Goal: Find specific page/section: Find specific page/section

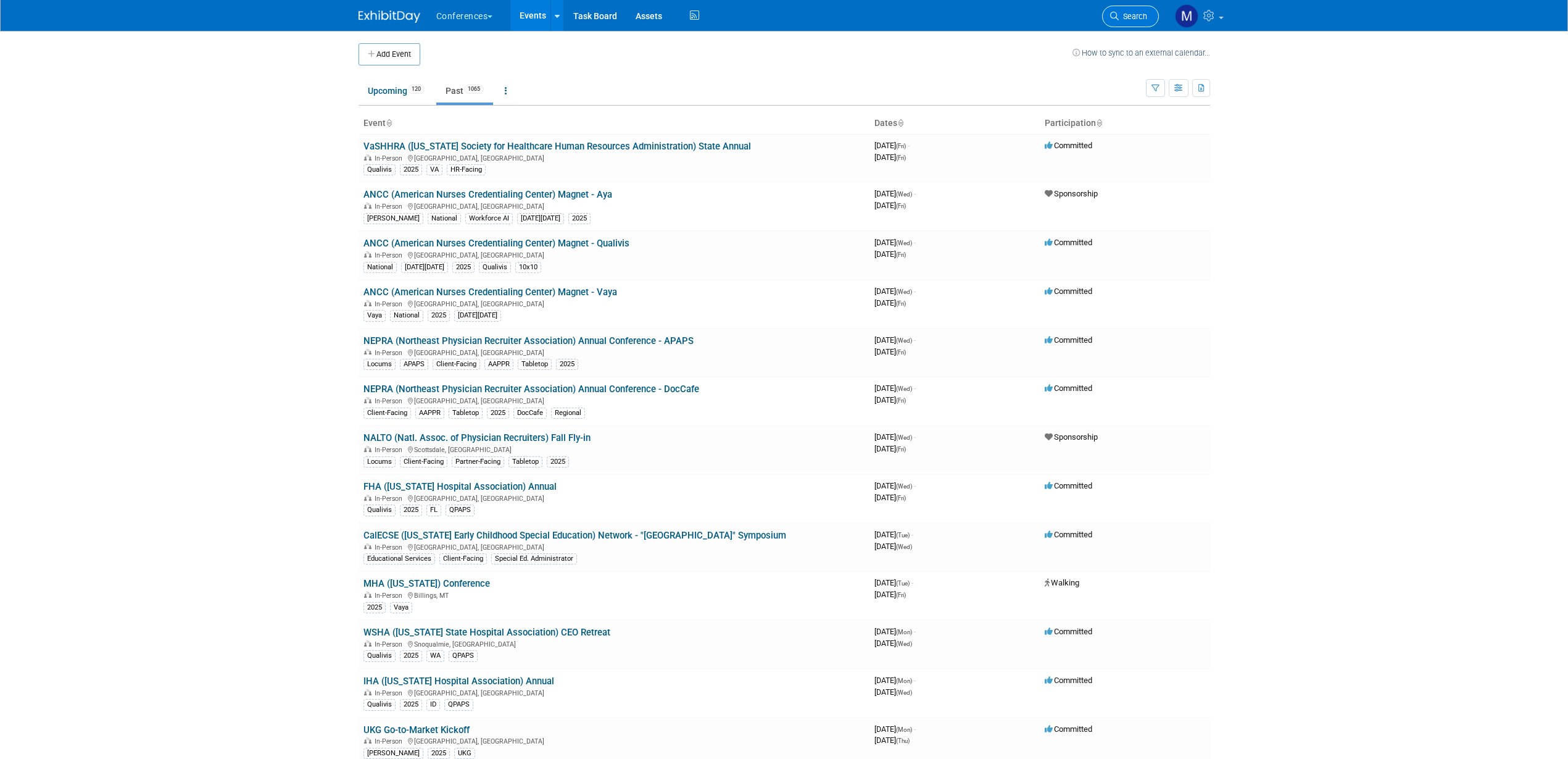
drag, startPoint x: 0, startPoint y: 0, endPoint x: 1120, endPoint y: 17, distance: 1120.1
click at [1120, 17] on span "Search" at bounding box center [1133, 16] width 28 height 9
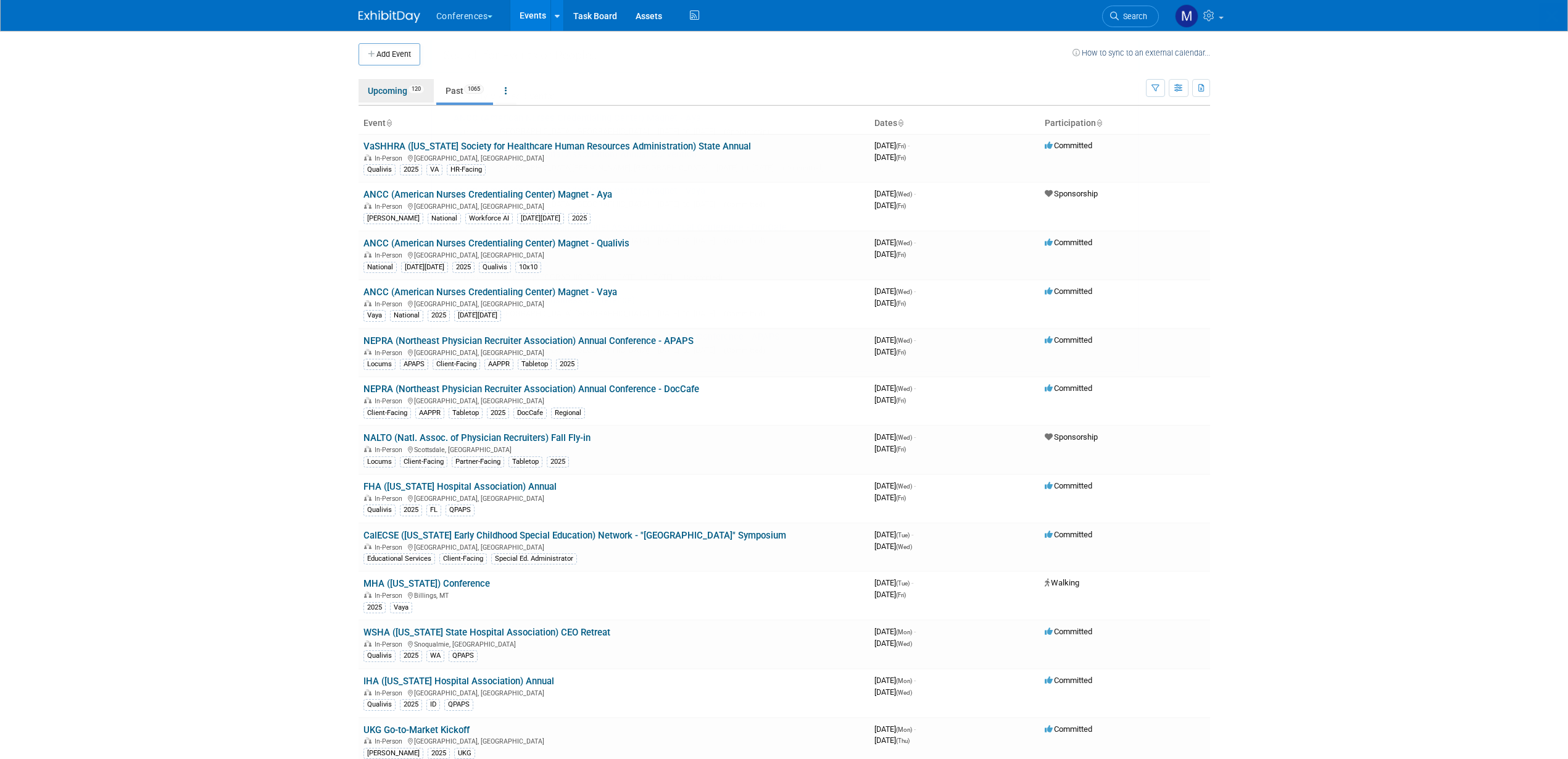
click at [393, 93] on link "Upcoming 120" at bounding box center [396, 91] width 75 height 24
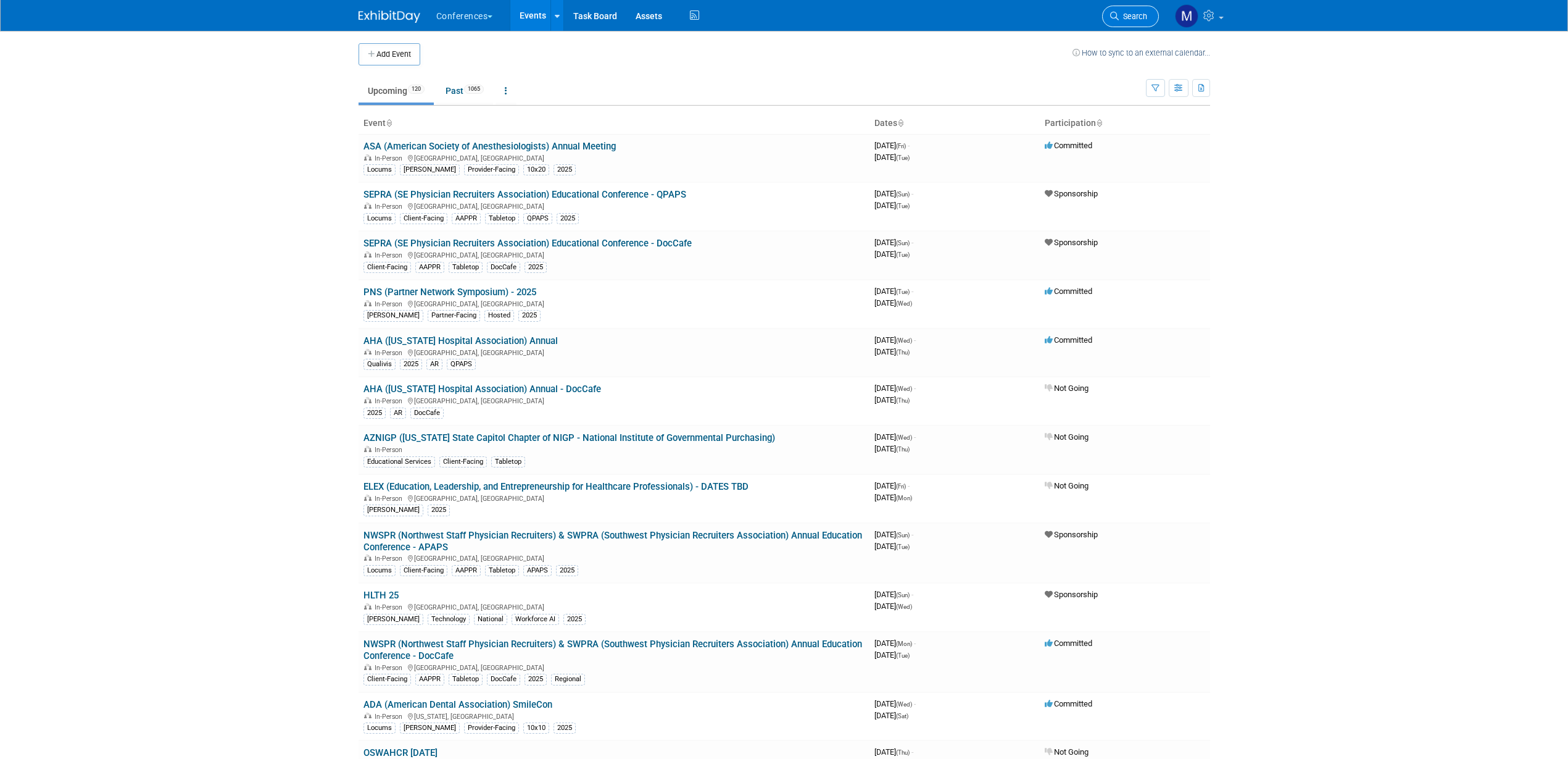
click at [1151, 19] on link "Search" at bounding box center [1131, 17] width 57 height 22
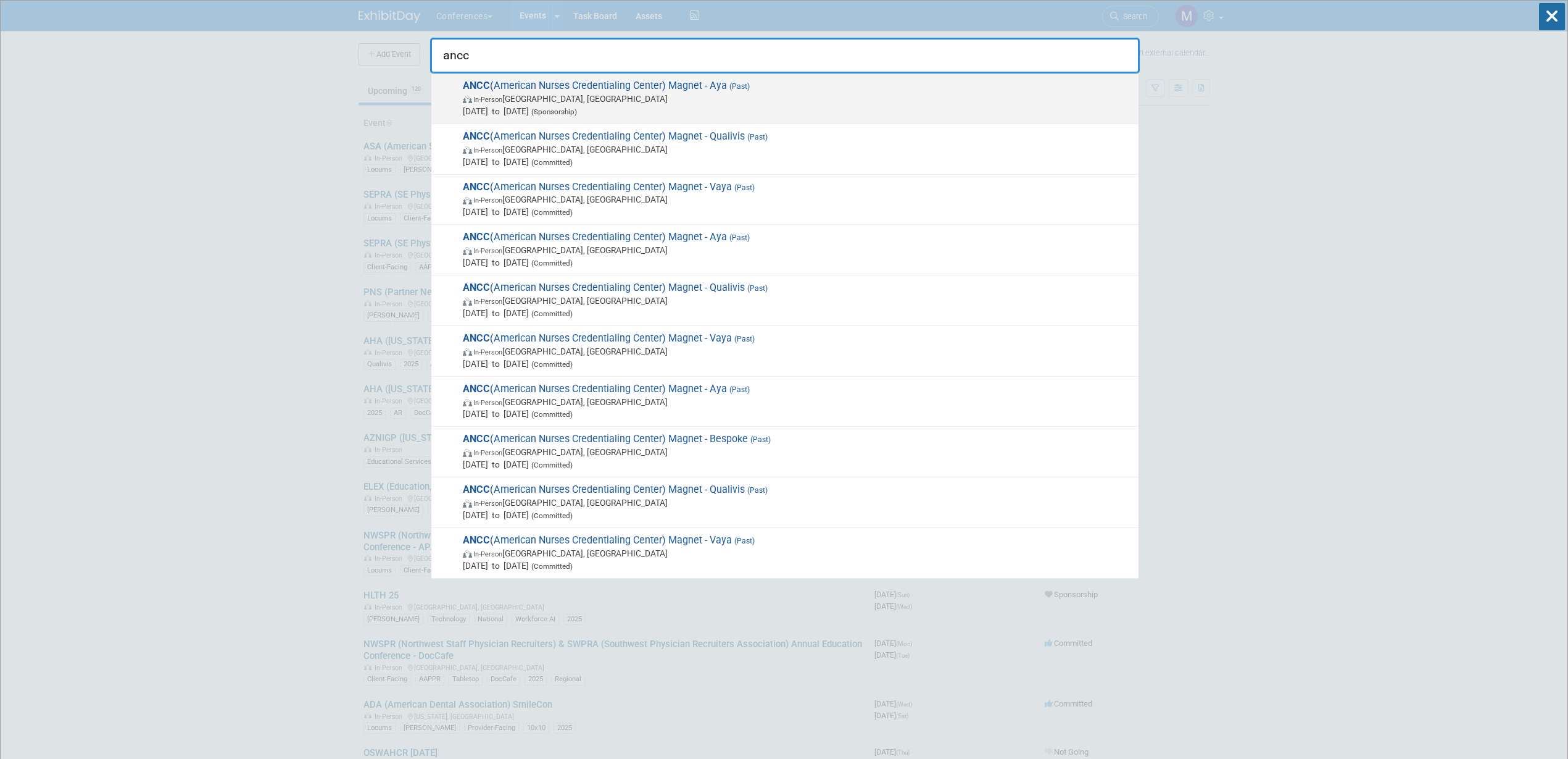
type input "ancc"
click at [762, 103] on span "In-Person Atlanta, GA" at bounding box center [798, 98] width 669 height 12
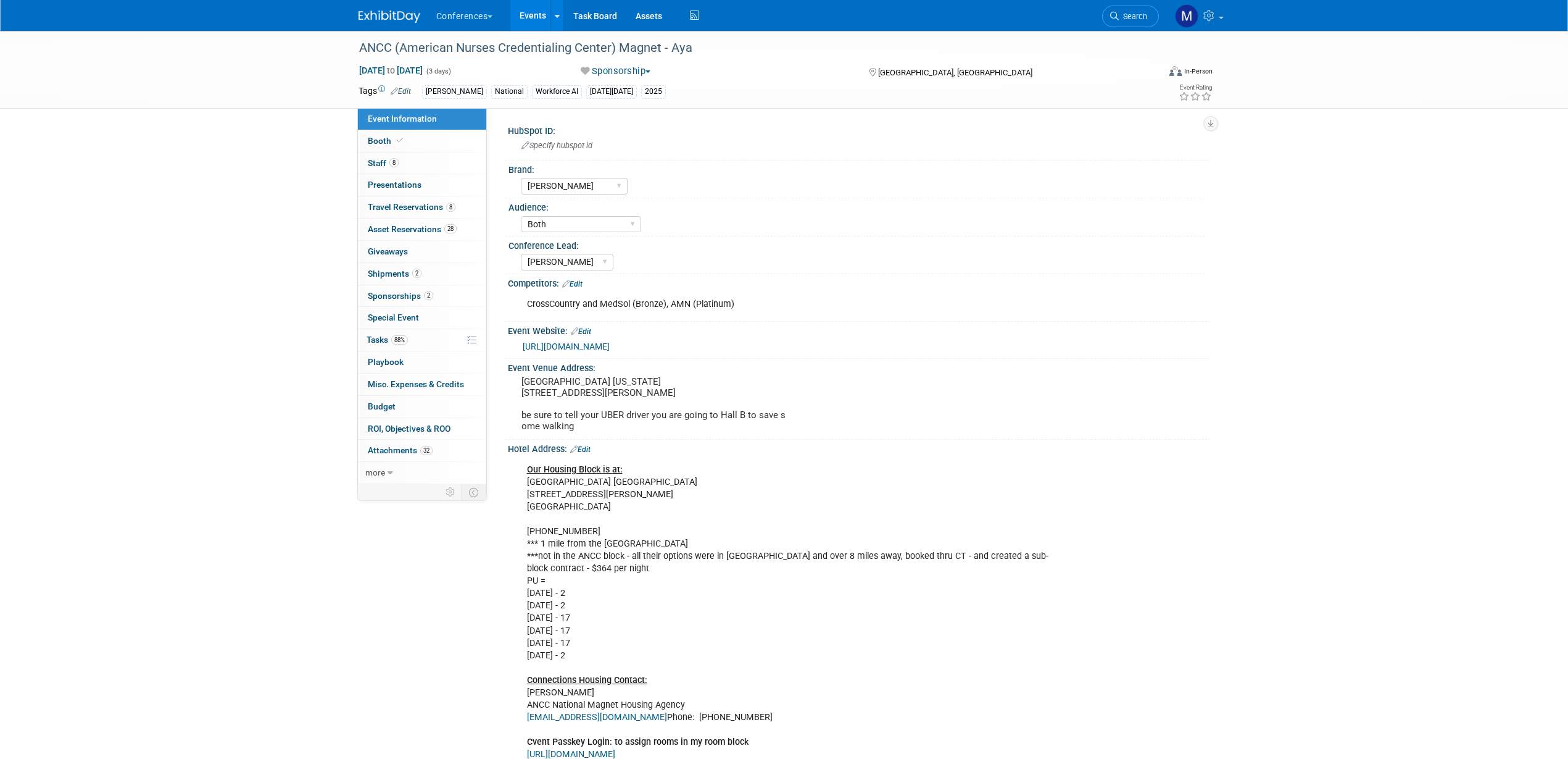
select select "[PERSON_NAME]"
select select "Both"
select select "[PERSON_NAME]"
click at [395, 404] on link "Budget" at bounding box center [422, 407] width 128 height 22
